Goal: Obtain resource: Download file/media

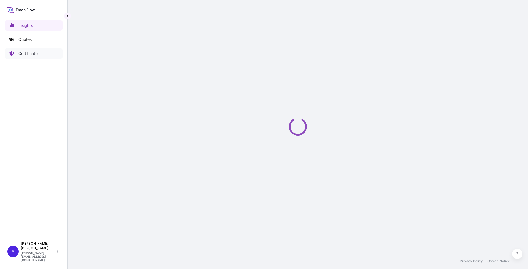
select select "2025"
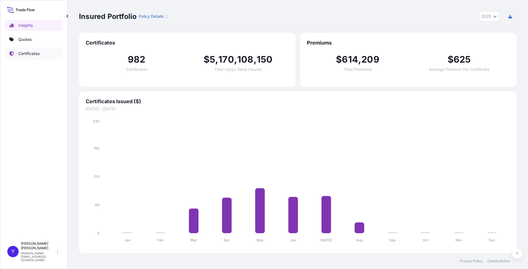
click at [32, 52] on p "Certificates" at bounding box center [28, 54] width 21 height 6
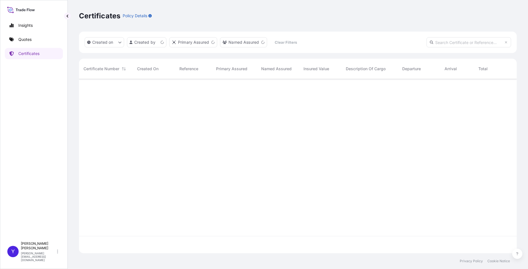
scroll to position [173, 434]
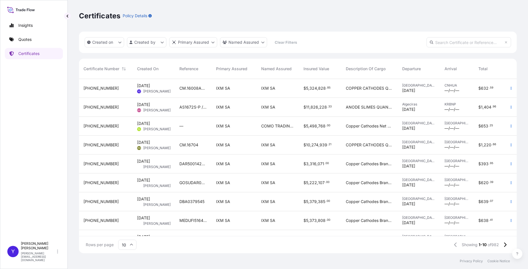
click at [174, 91] on div "[DATE] YZ [PERSON_NAME]" at bounding box center [154, 88] width 42 height 19
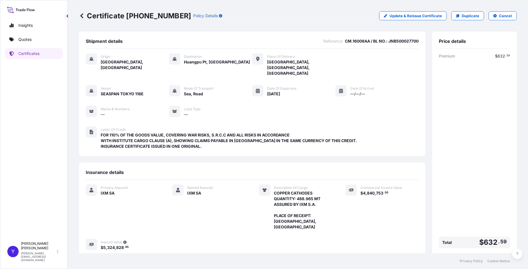
scroll to position [47, 0]
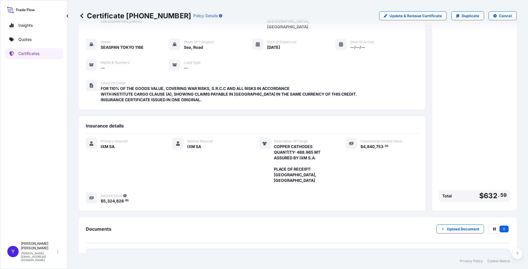
click at [415, 249] on link "PDF Certificate [DATE]" at bounding box center [298, 256] width 424 height 15
